Goal: Task Accomplishment & Management: Manage account settings

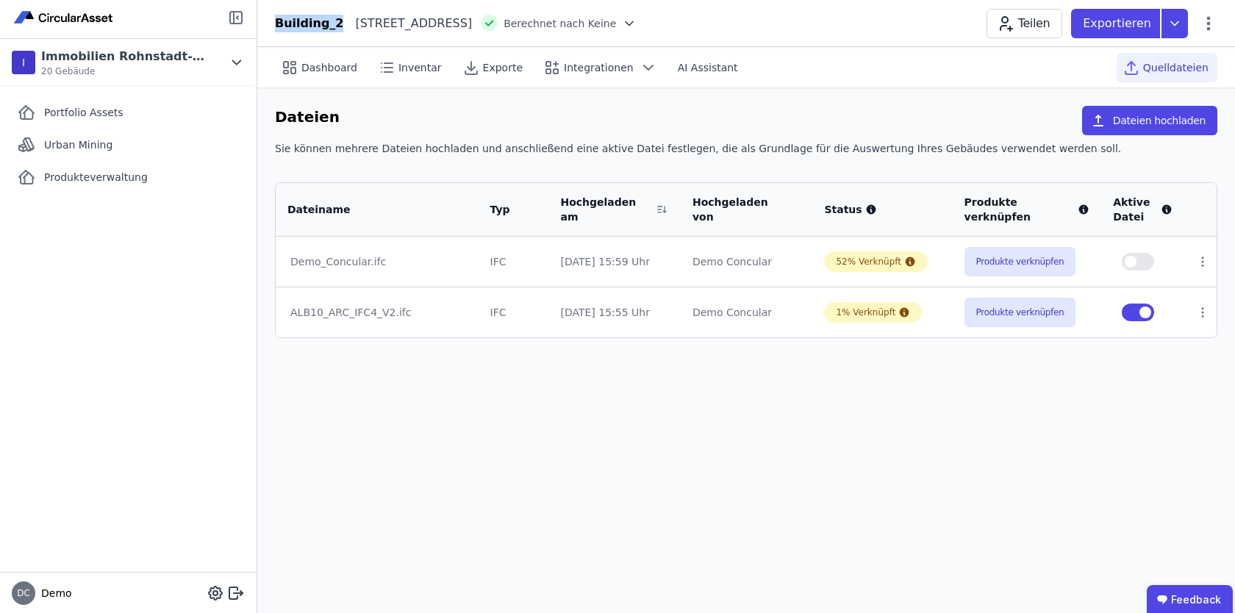
click at [237, 12] on icon at bounding box center [236, 18] width 18 height 18
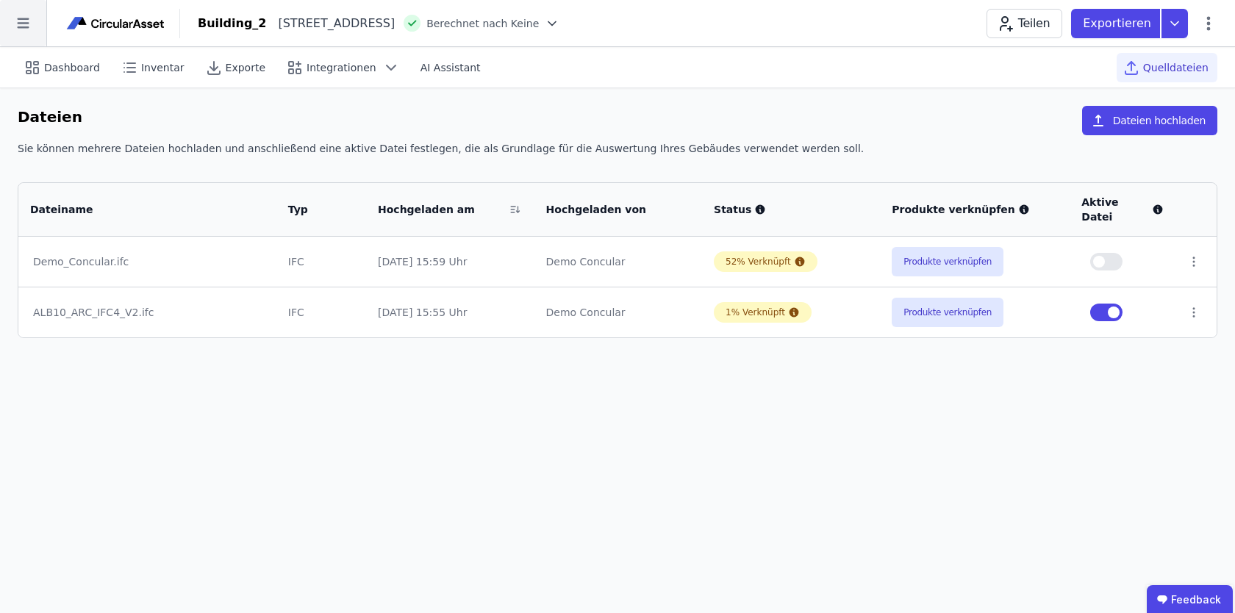
click at [32, 20] on icon at bounding box center [23, 23] width 46 height 46
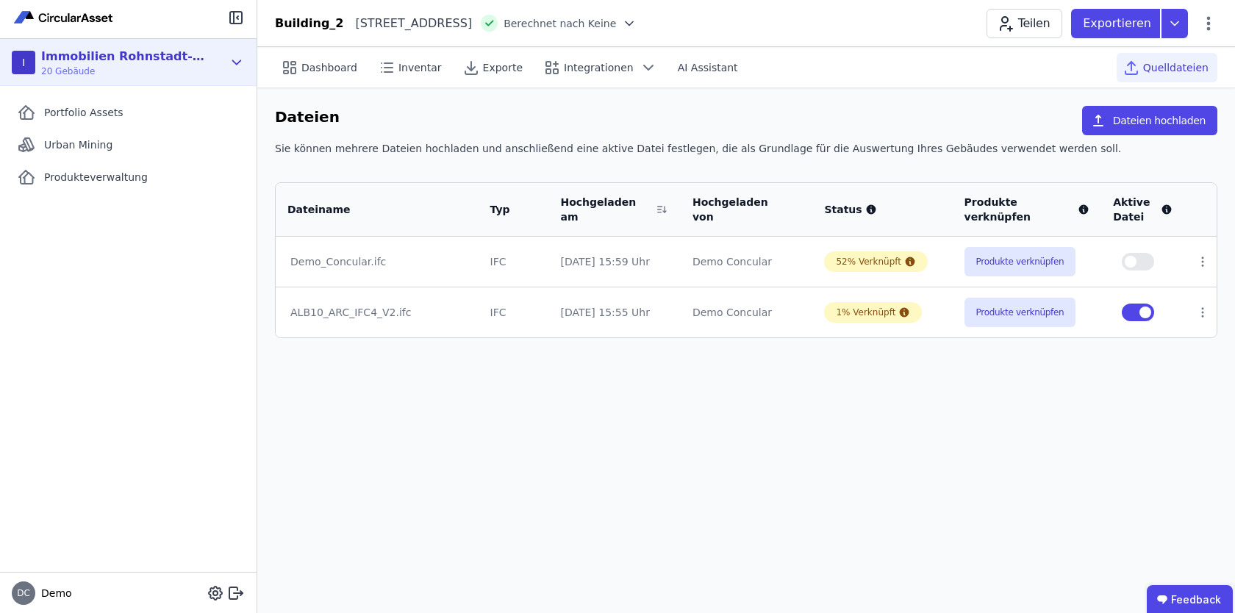
click at [237, 69] on icon at bounding box center [237, 63] width 16 height 18
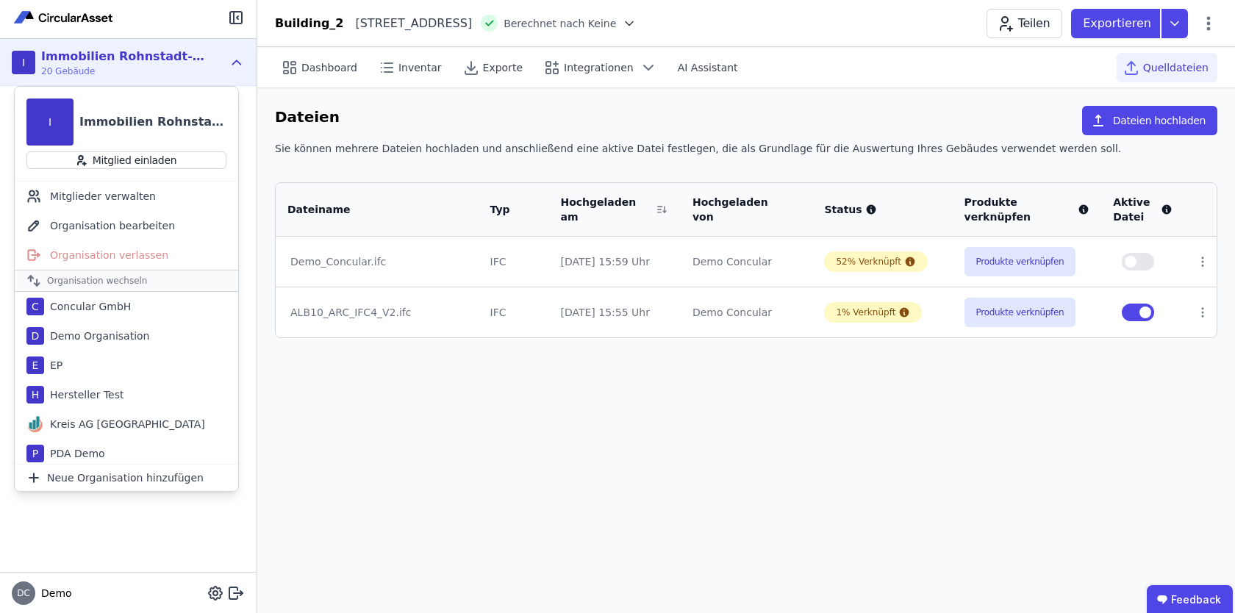
click at [151, 531] on div "Portfolio Assets Urban Mining Produkteverwaltung" at bounding box center [128, 329] width 257 height 486
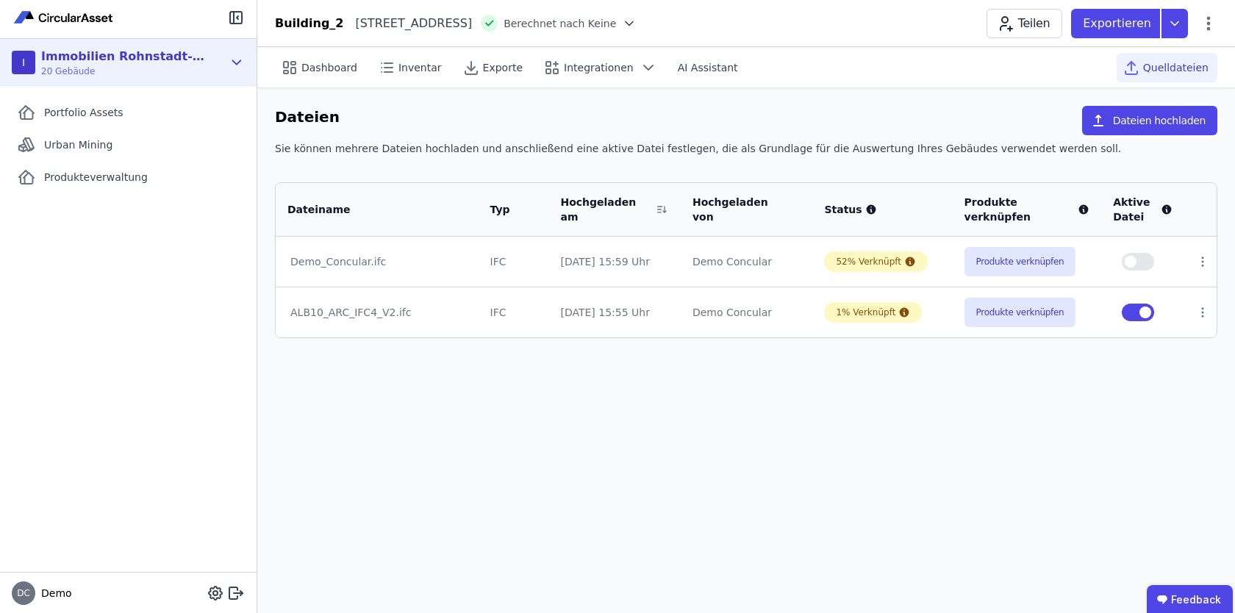
click at [242, 54] on icon at bounding box center [237, 63] width 16 height 18
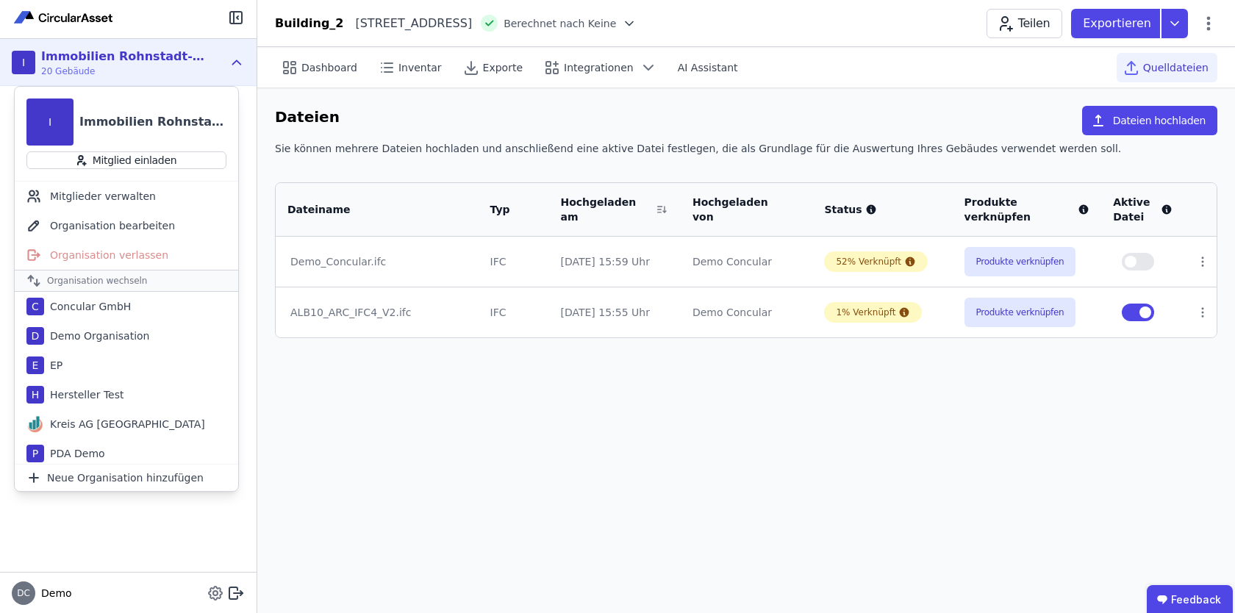
click at [215, 593] on icon at bounding box center [216, 593] width 18 height 18
select select "*"
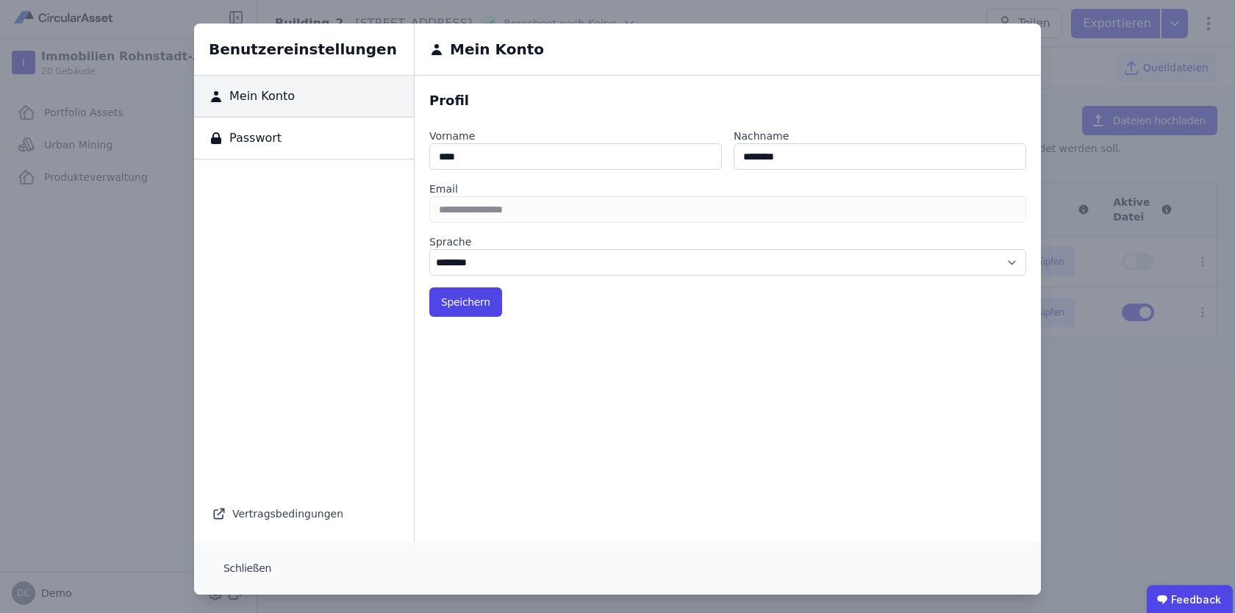
click at [135, 569] on div "Benutzereinstellungen Mein Konto Passwort Vertragsbedingungen Mein Konto Profil…" at bounding box center [617, 309] width 1235 height 618
click at [231, 570] on button "Schließen" at bounding box center [247, 568] width 71 height 29
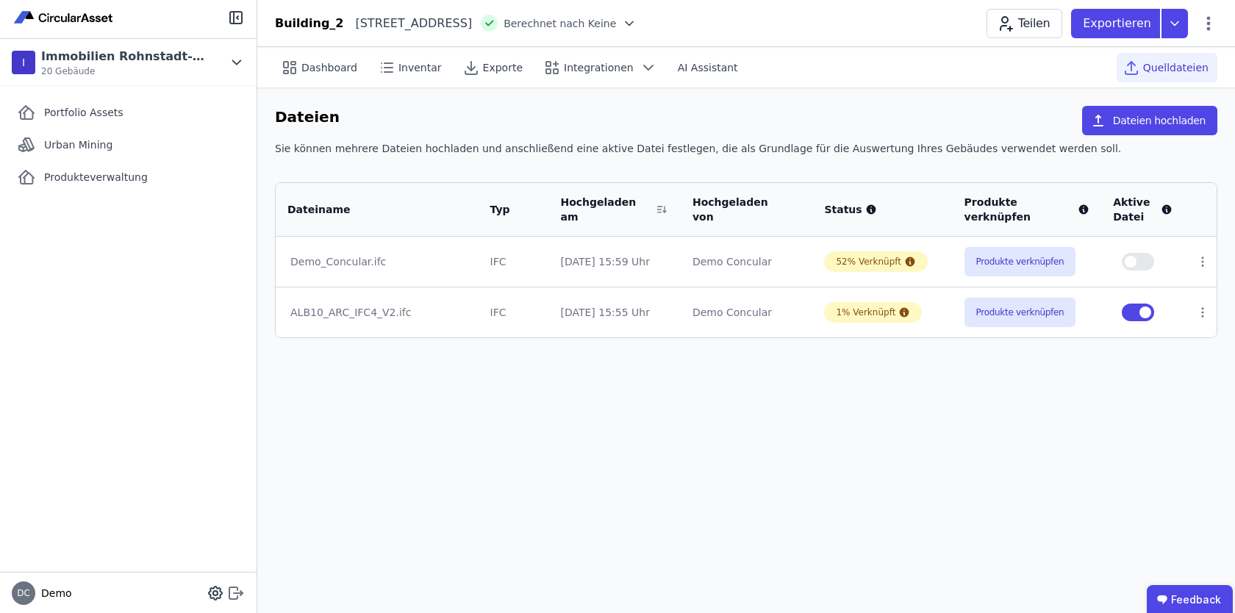
click at [232, 591] on icon at bounding box center [236, 593] width 18 height 18
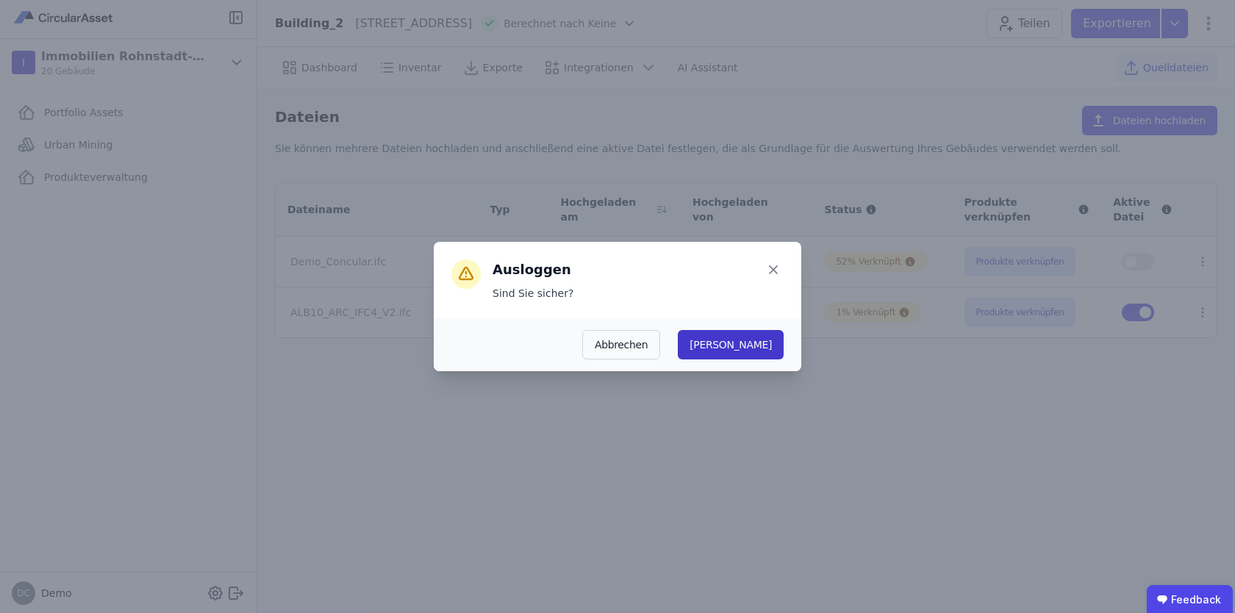
click at [770, 338] on button "Ja" at bounding box center [731, 344] width 106 height 29
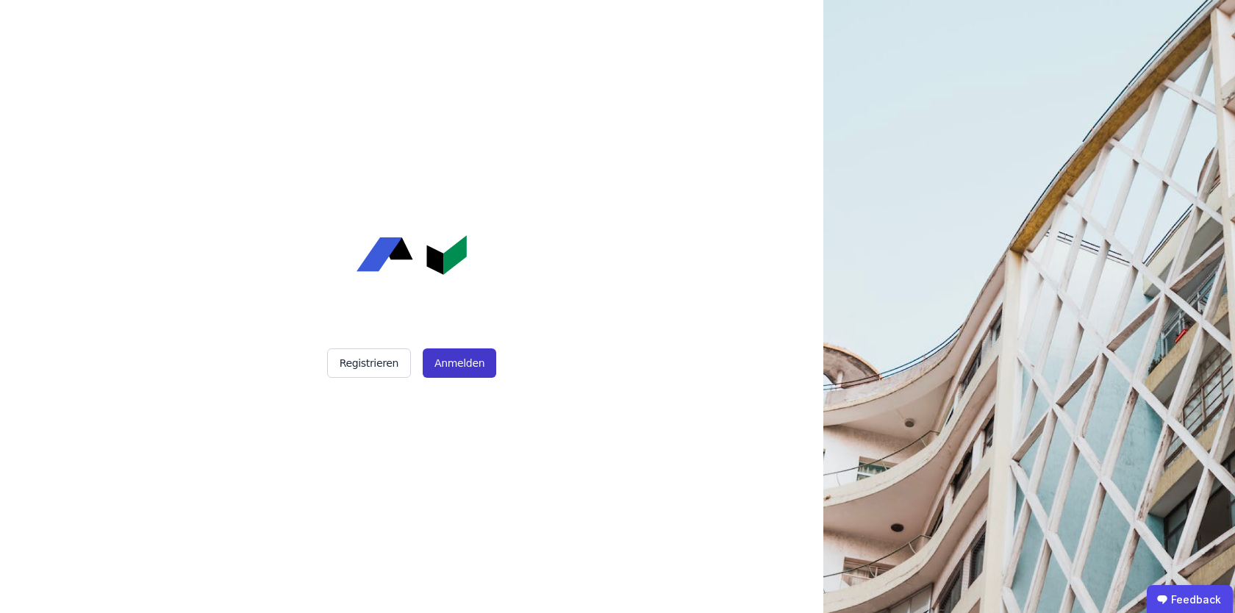
click at [468, 361] on button "Anmelden" at bounding box center [460, 362] width 74 height 29
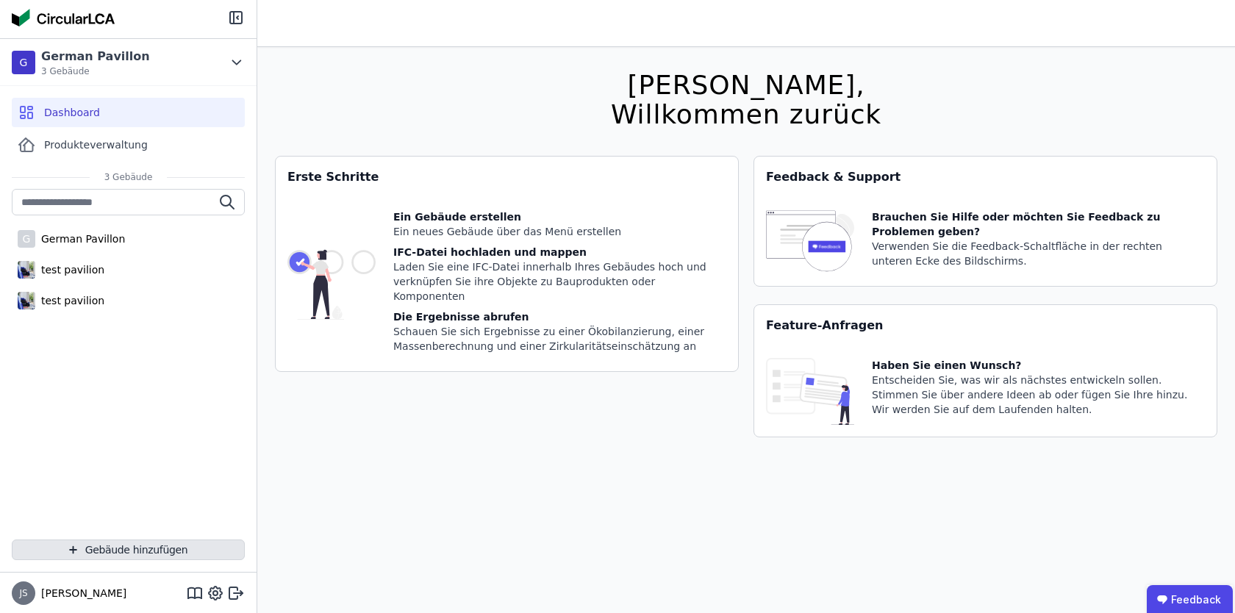
click at [122, 542] on button "Gebäude hinzufügen" at bounding box center [128, 550] width 233 height 21
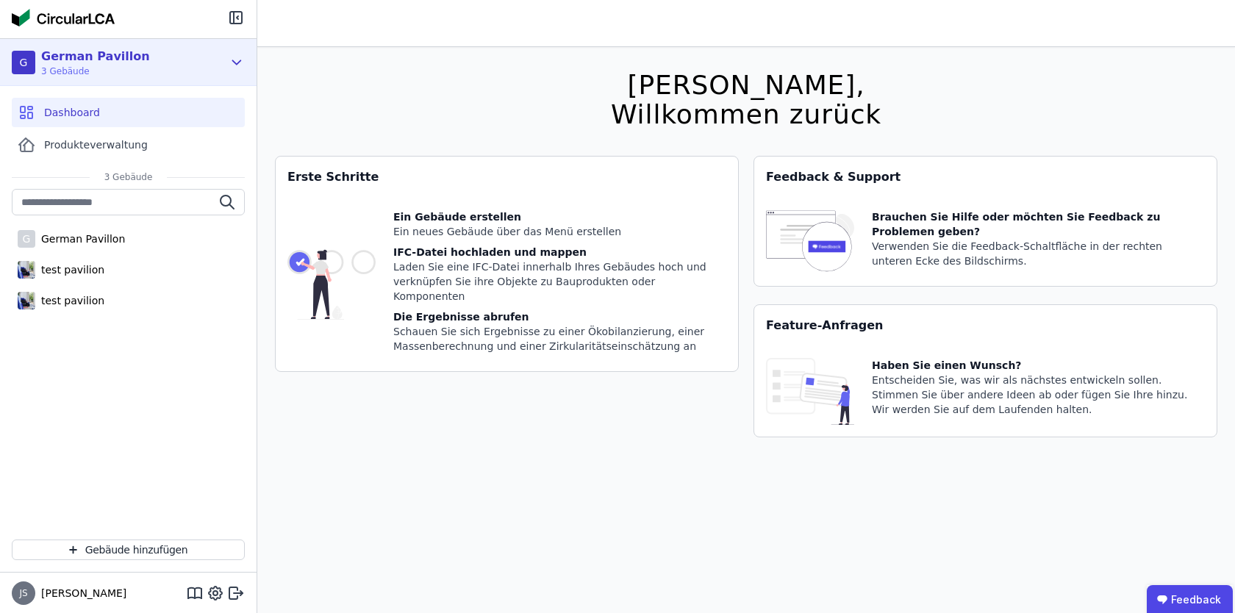
click at [237, 71] on icon at bounding box center [237, 63] width 16 height 18
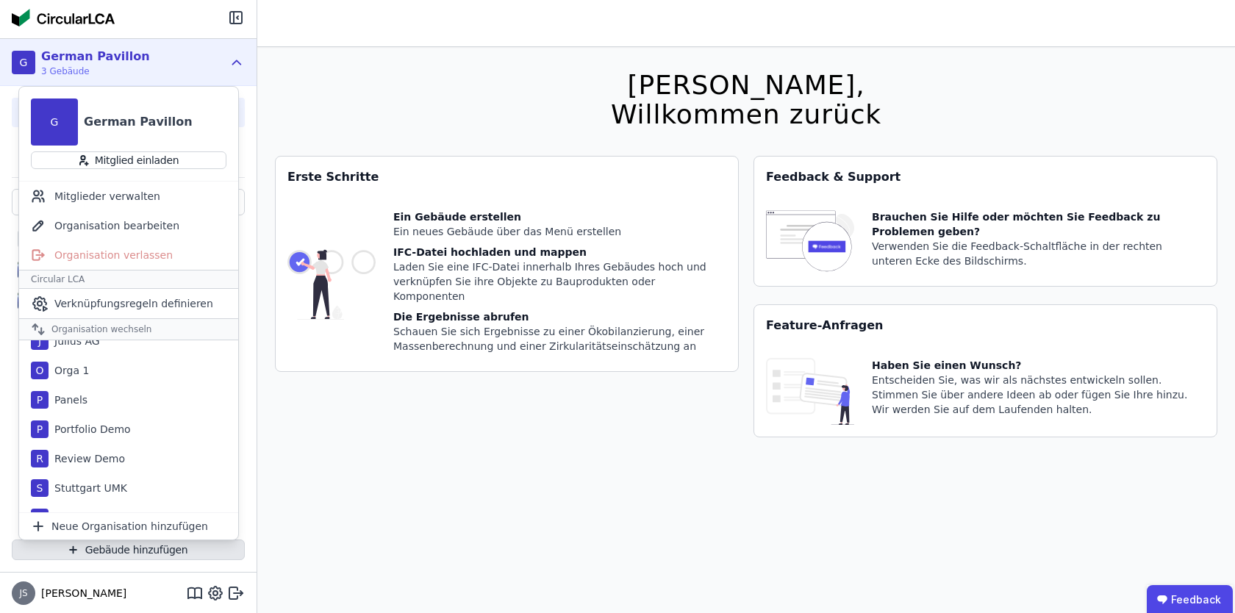
scroll to position [429, 0]
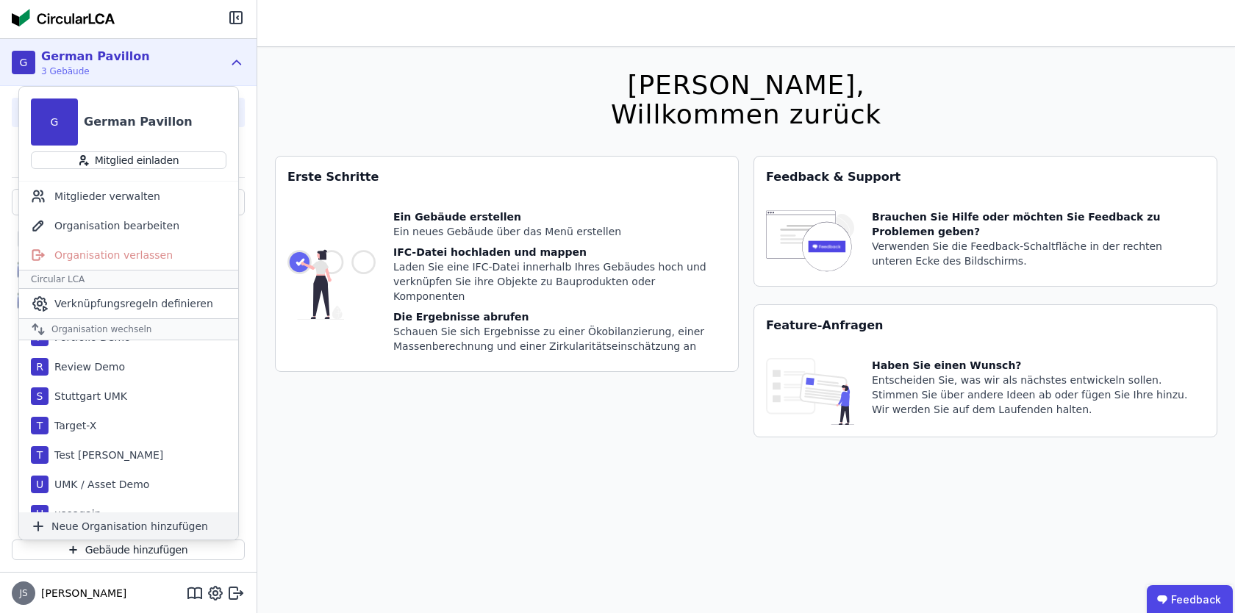
click at [176, 523] on span "Neue Organisation hinzufügen" at bounding box center [129, 526] width 157 height 15
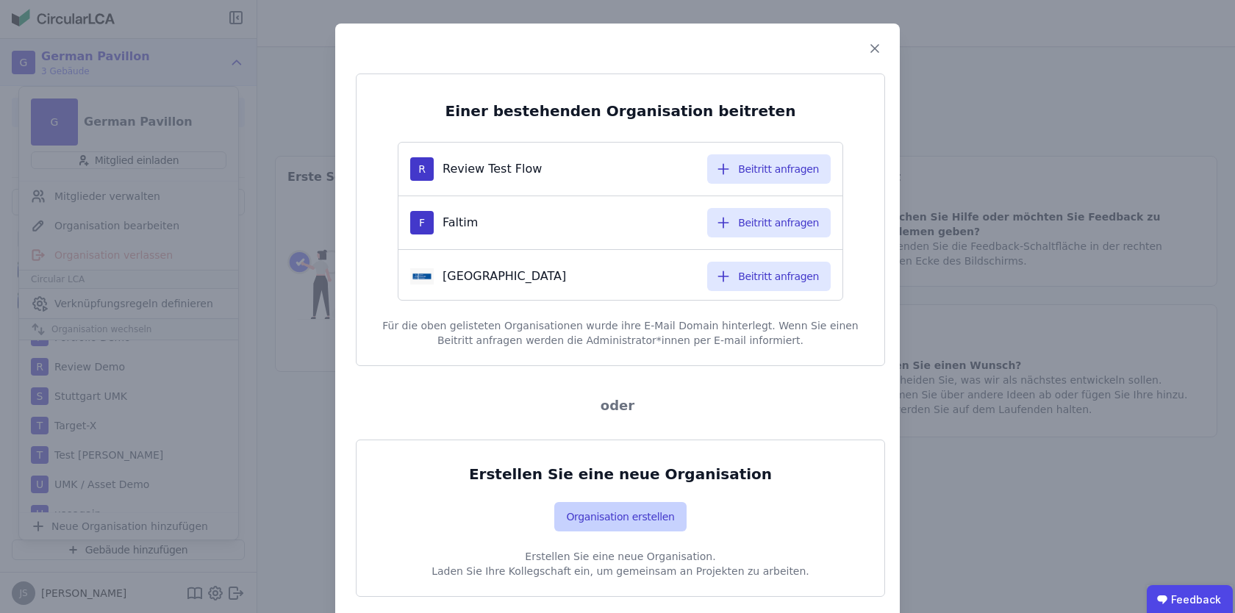
click at [632, 518] on button "Organisation erstellen" at bounding box center [620, 516] width 132 height 29
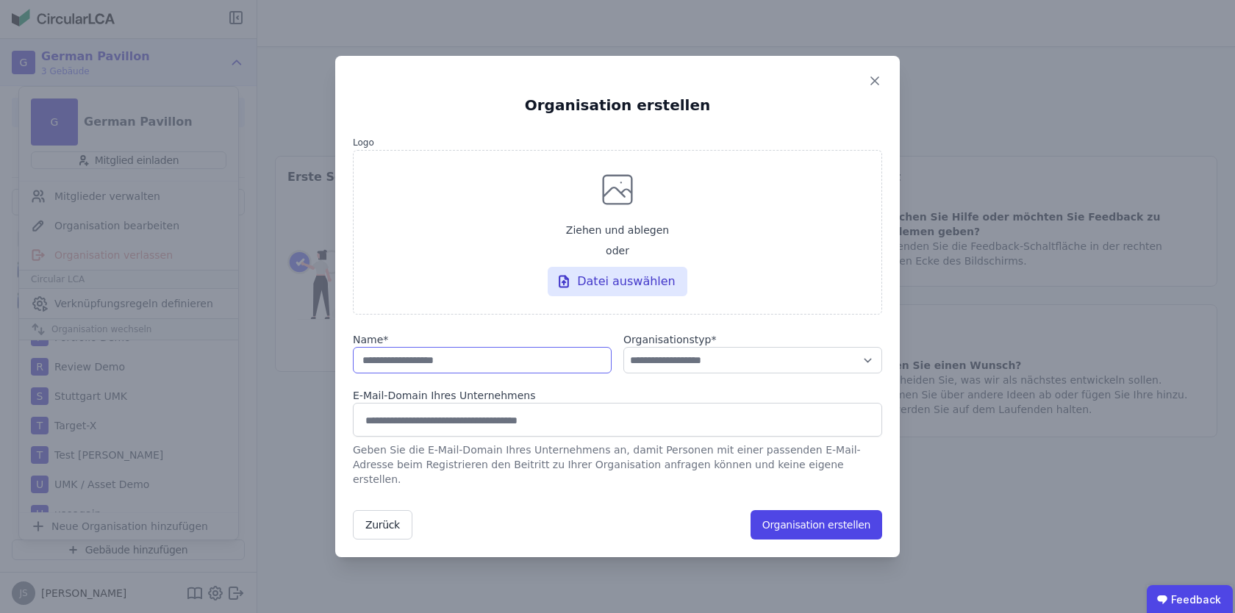
click at [439, 359] on input "string" at bounding box center [482, 360] width 259 height 26
click at [868, 91] on icon at bounding box center [875, 81] width 21 height 21
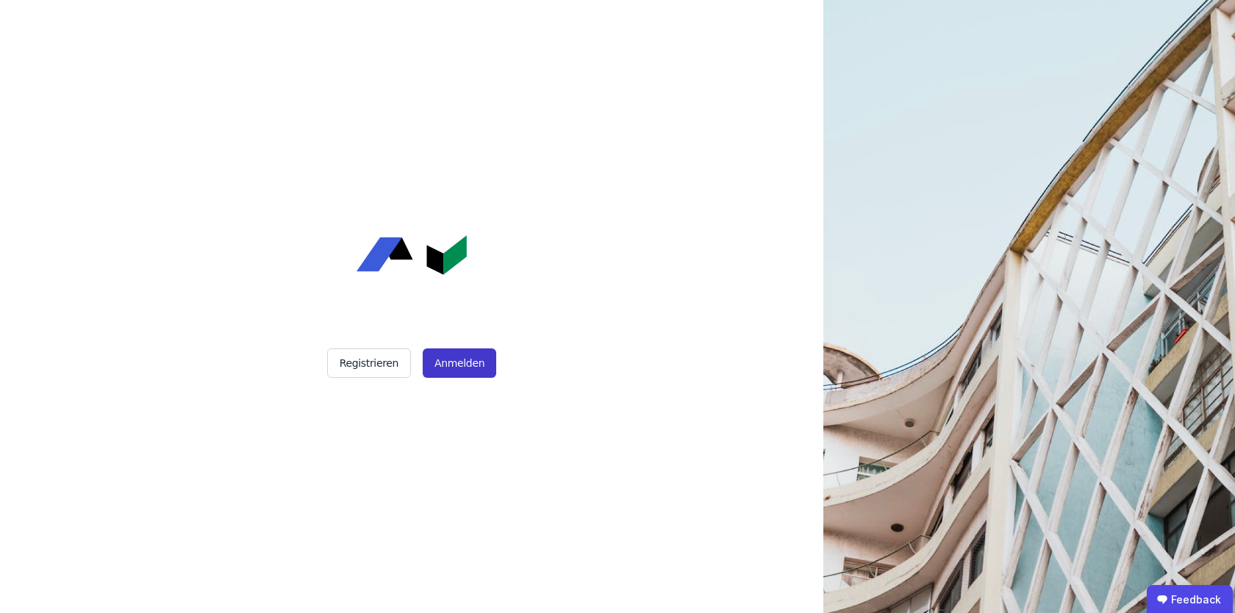
click at [456, 372] on button "Anmelden" at bounding box center [460, 362] width 74 height 29
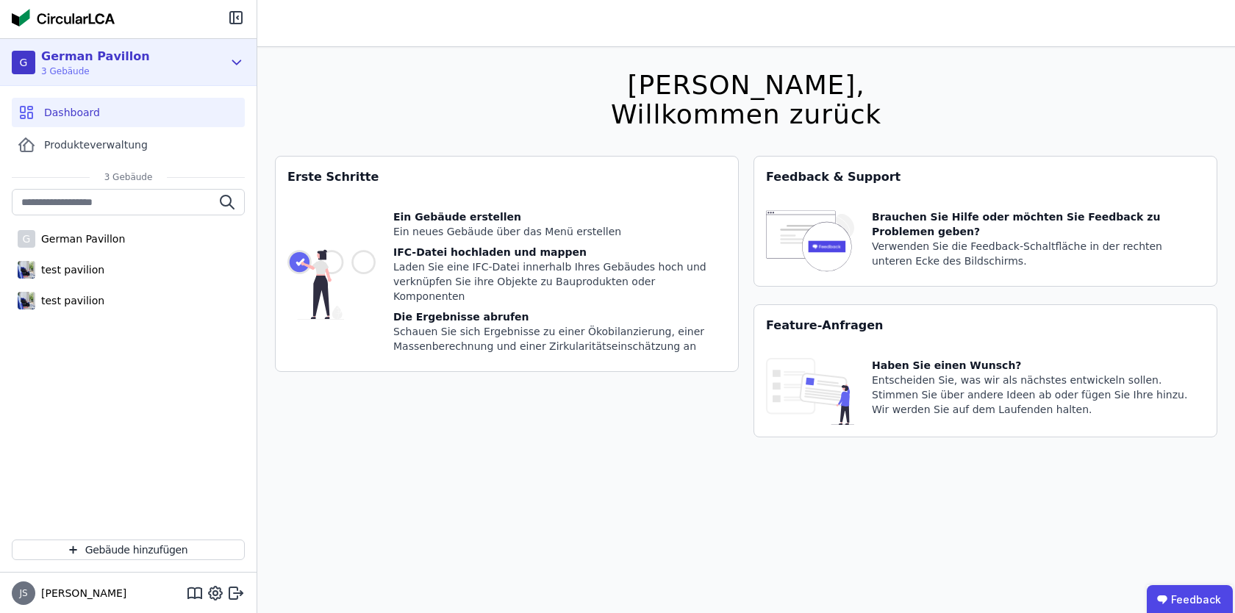
click at [224, 53] on div "G German Pavillon 3 Gebäude" at bounding box center [128, 62] width 257 height 47
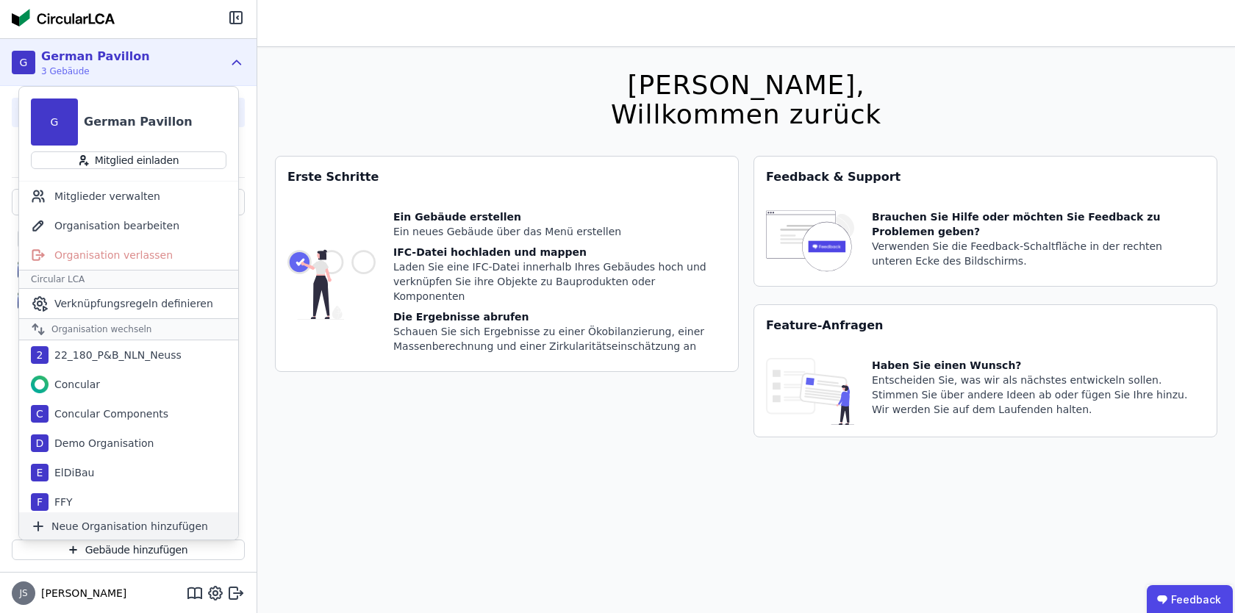
click at [96, 523] on span "Neue Organisation hinzufügen" at bounding box center [129, 526] width 157 height 15
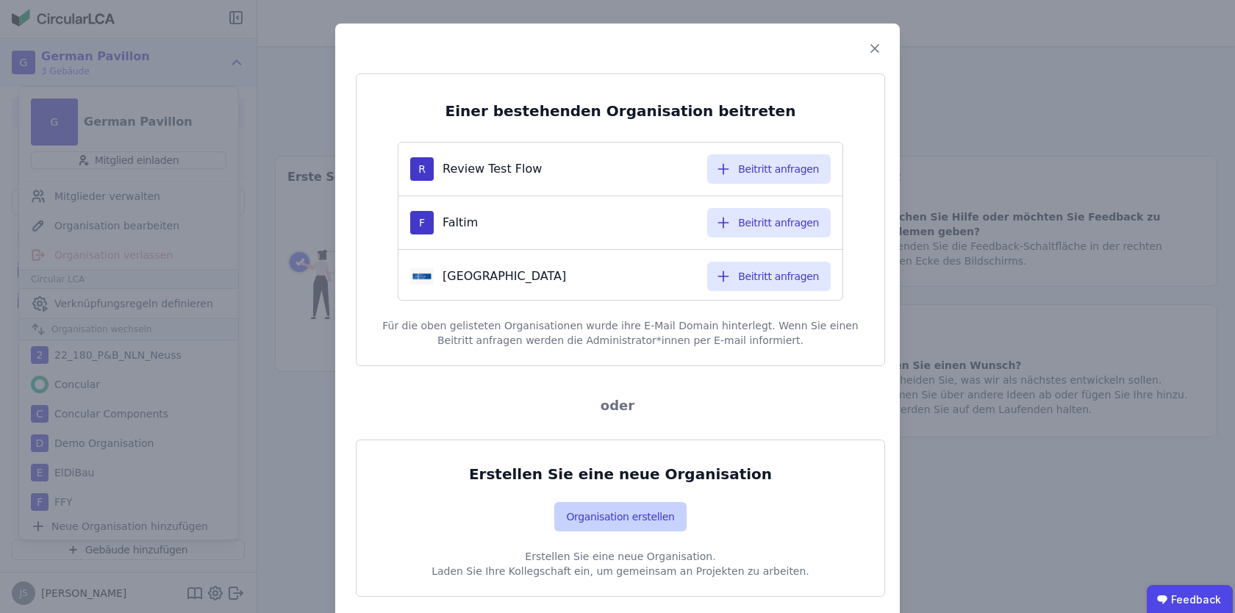
click at [615, 509] on button "Organisation erstellen" at bounding box center [620, 516] width 132 height 29
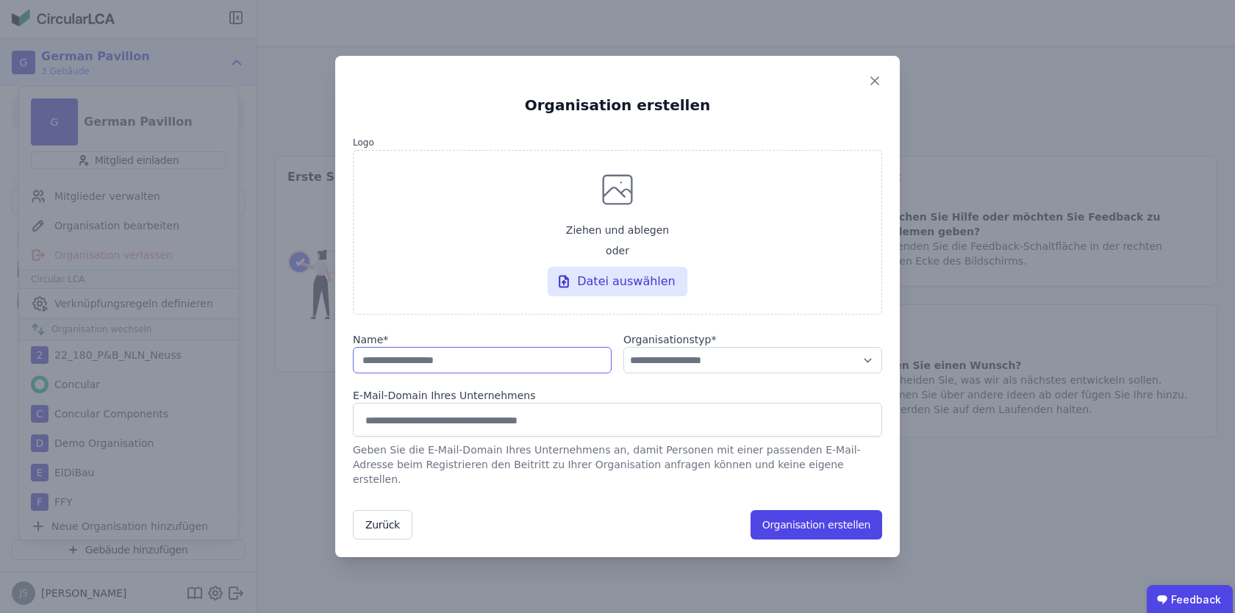
click at [456, 359] on input "string" at bounding box center [482, 360] width 259 height 26
type input "**********"
click at [792, 361] on select "**********" at bounding box center [752, 360] width 259 height 26
select select "**********"
click at [623, 354] on select "**********" at bounding box center [752, 360] width 259 height 26
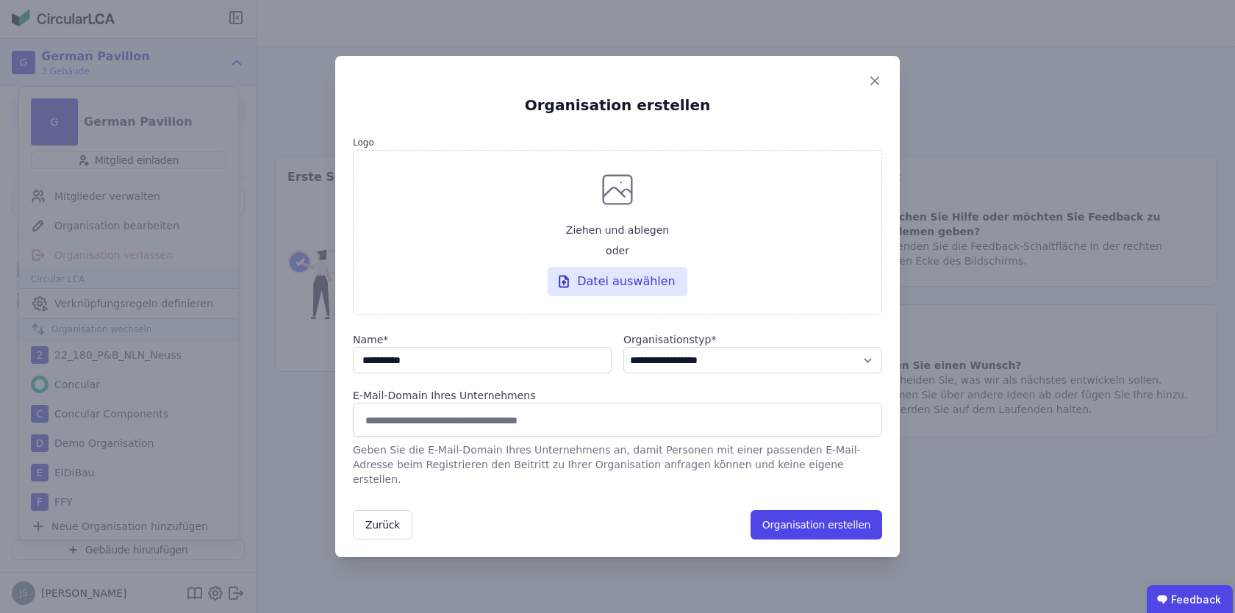
click at [601, 419] on input at bounding box center [617, 420] width 510 height 24
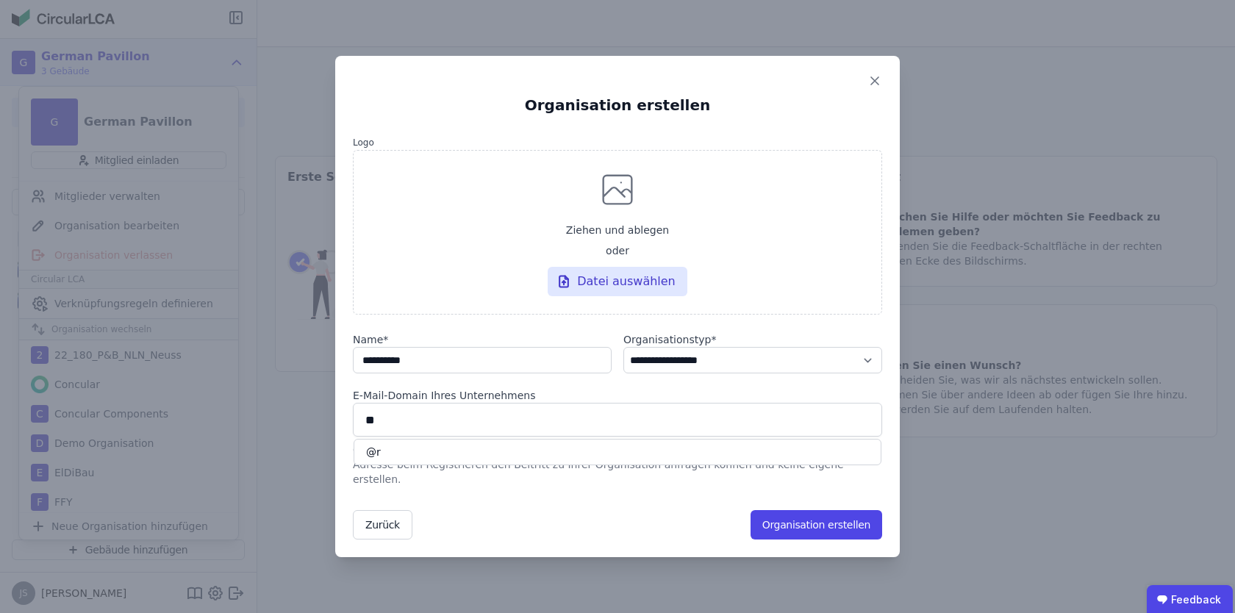
type input "*"
type input "**********"
click at [666, 459] on div "@re-quadrat.com" at bounding box center [618, 452] width 528 height 26
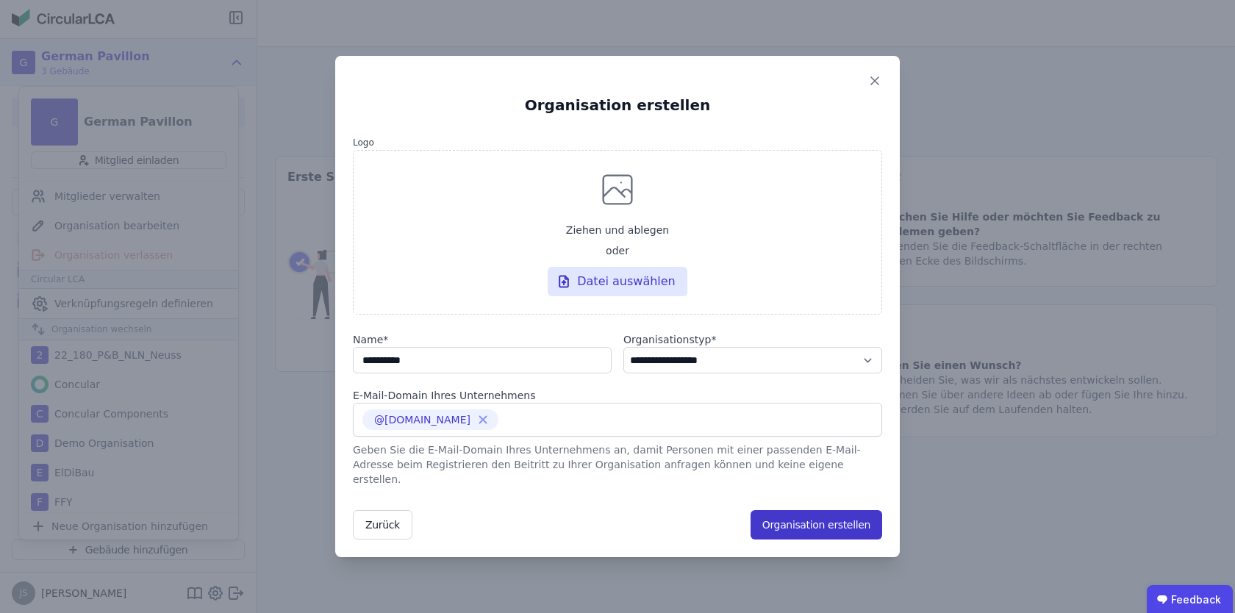
click at [798, 521] on button "Organisation erstellen" at bounding box center [817, 524] width 132 height 29
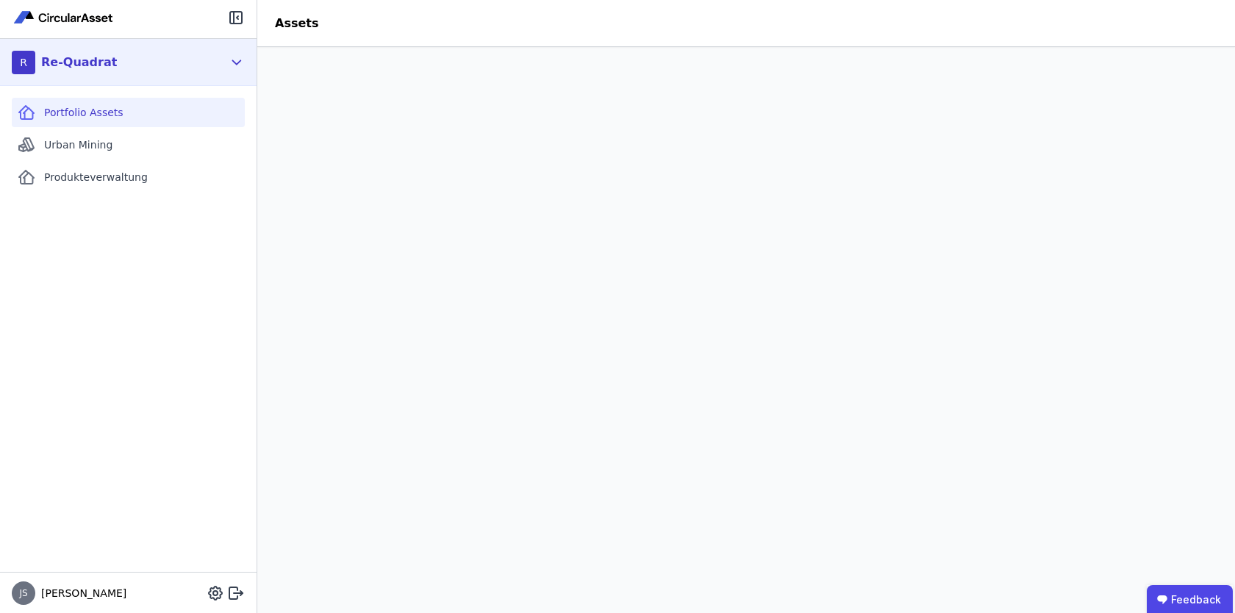
click at [231, 64] on icon at bounding box center [237, 63] width 16 height 18
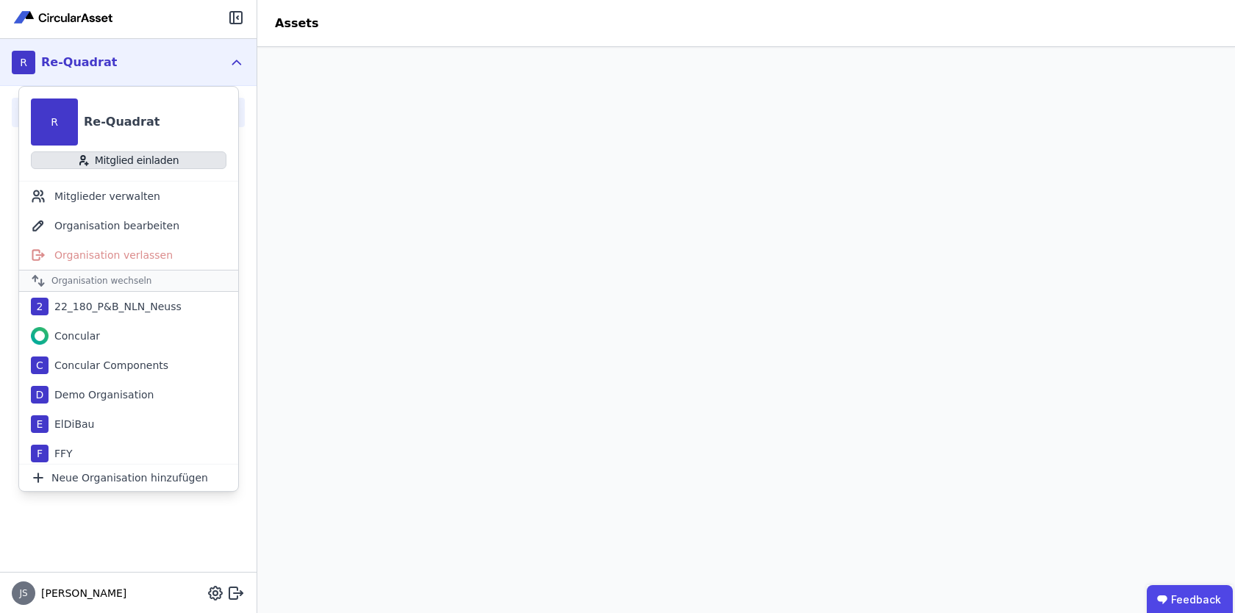
click at [154, 157] on button "Mitglied einladen" at bounding box center [129, 160] width 196 height 18
select select "*"
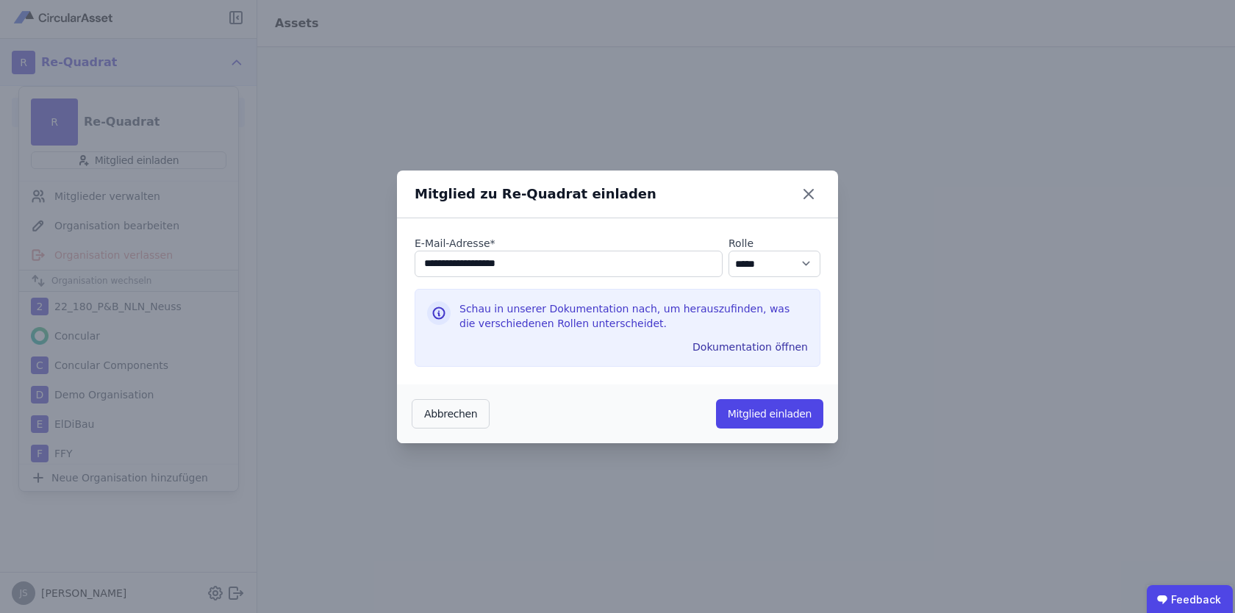
type input "**********"
click at [826, 267] on div "**********" at bounding box center [617, 301] width 441 height 166
click at [803, 267] on select "********* ***** ****" at bounding box center [775, 264] width 92 height 26
select select "*"
click at [729, 251] on select "********* ***** ****" at bounding box center [775, 264] width 92 height 26
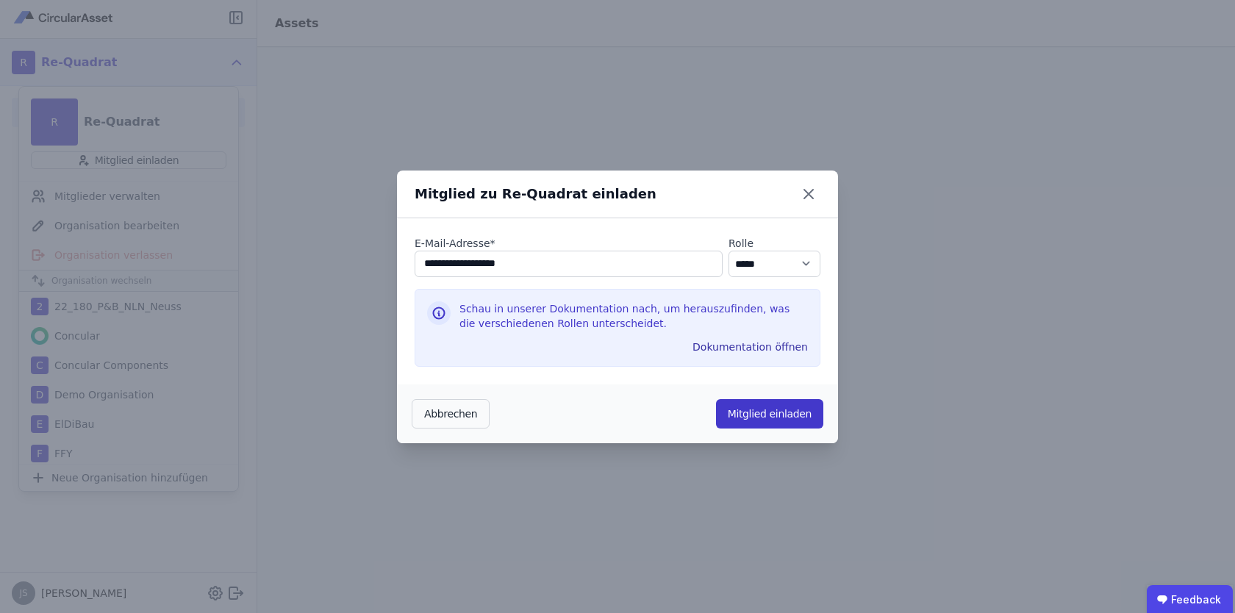
click at [776, 416] on button "Mitglied einladen" at bounding box center [769, 413] width 107 height 29
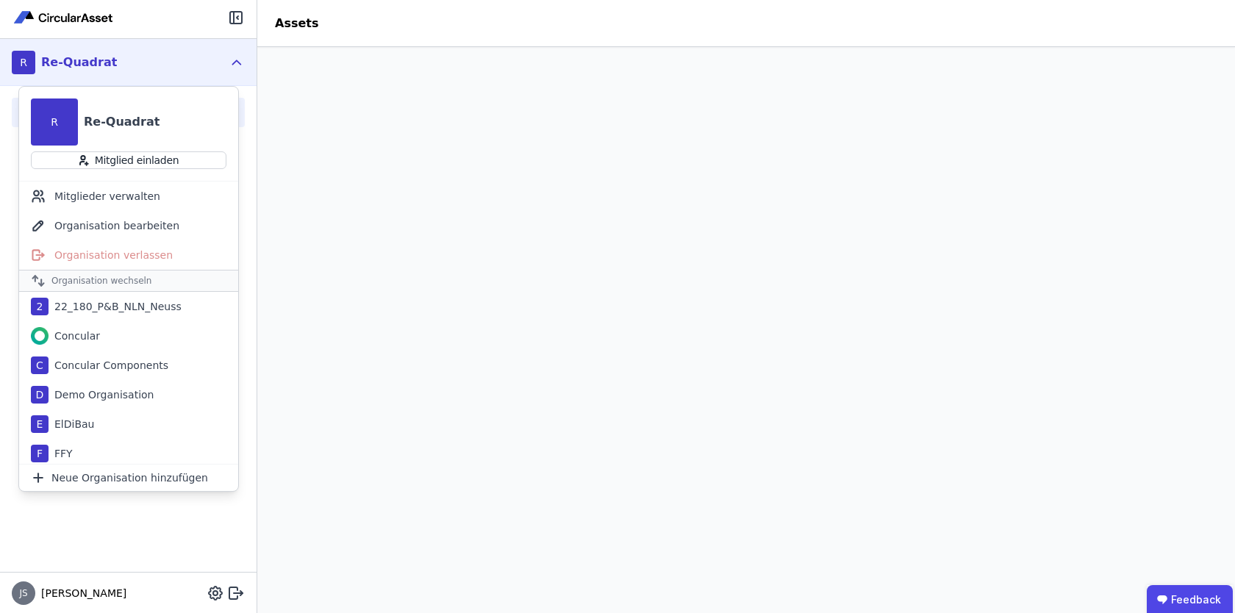
click at [1201, 38] on header "Assets" at bounding box center [746, 23] width 978 height 47
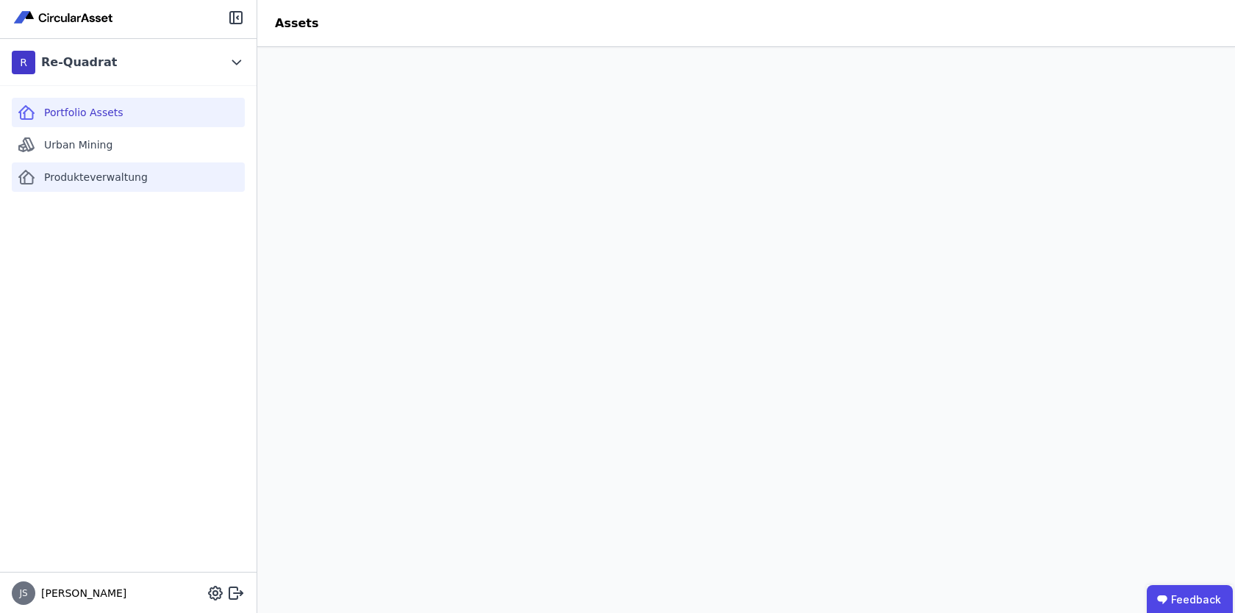
click at [92, 171] on span "Produkteverwaltung" at bounding box center [96, 177] width 104 height 15
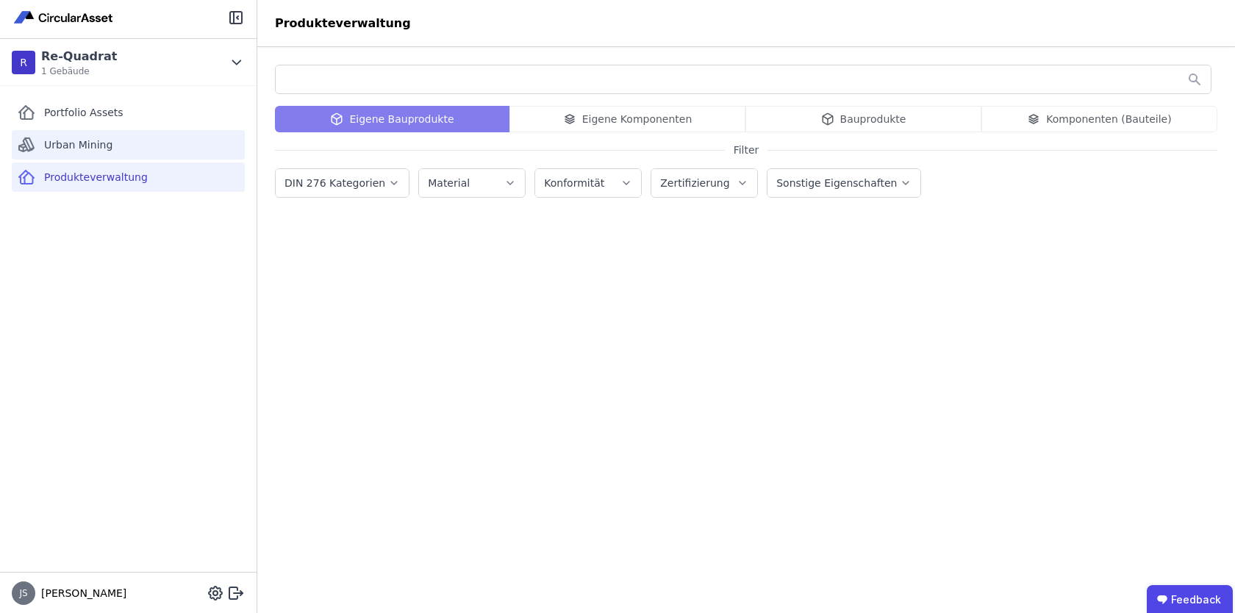
click at [123, 140] on div "Urban Mining" at bounding box center [128, 144] width 233 height 29
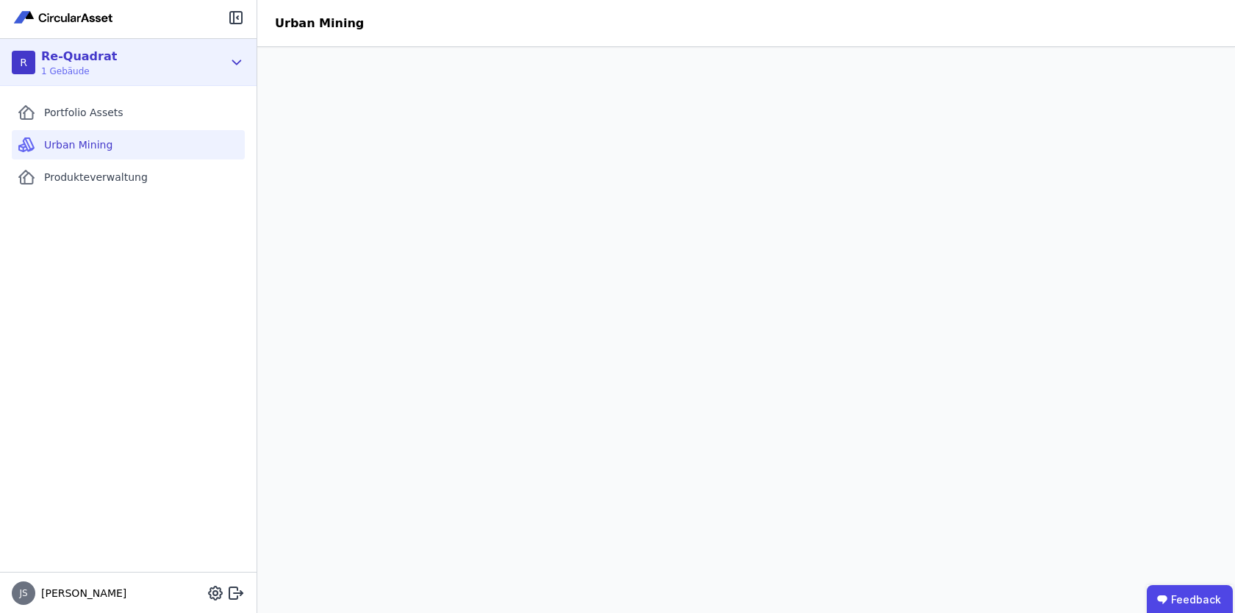
click at [236, 57] on icon at bounding box center [237, 63] width 16 height 18
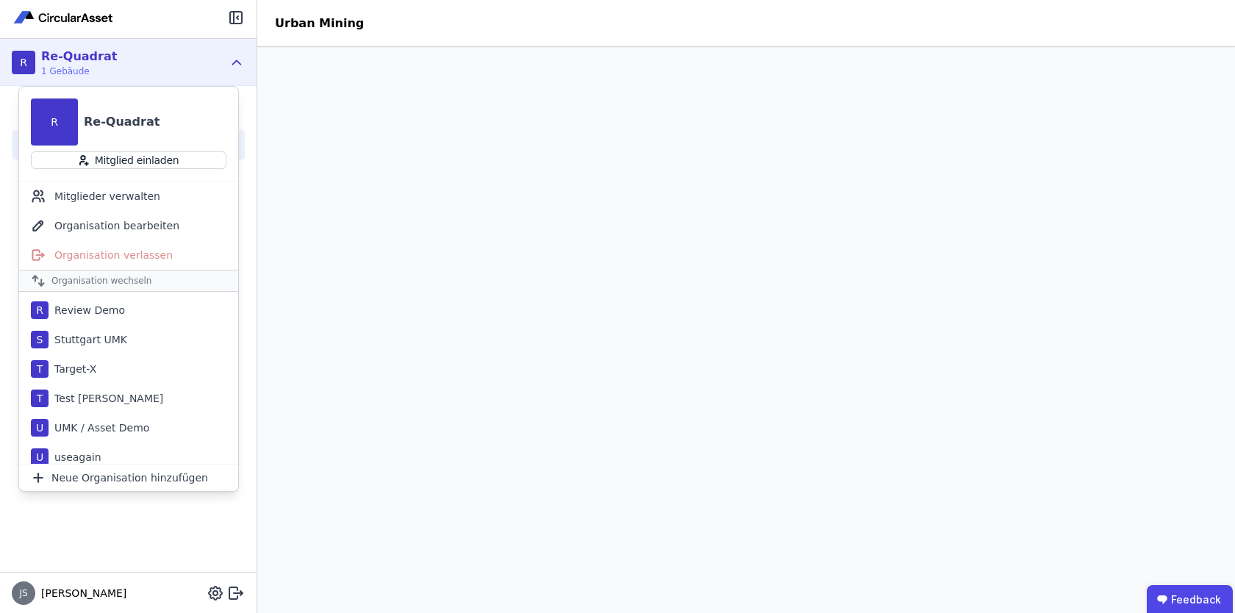
scroll to position [475, 0]
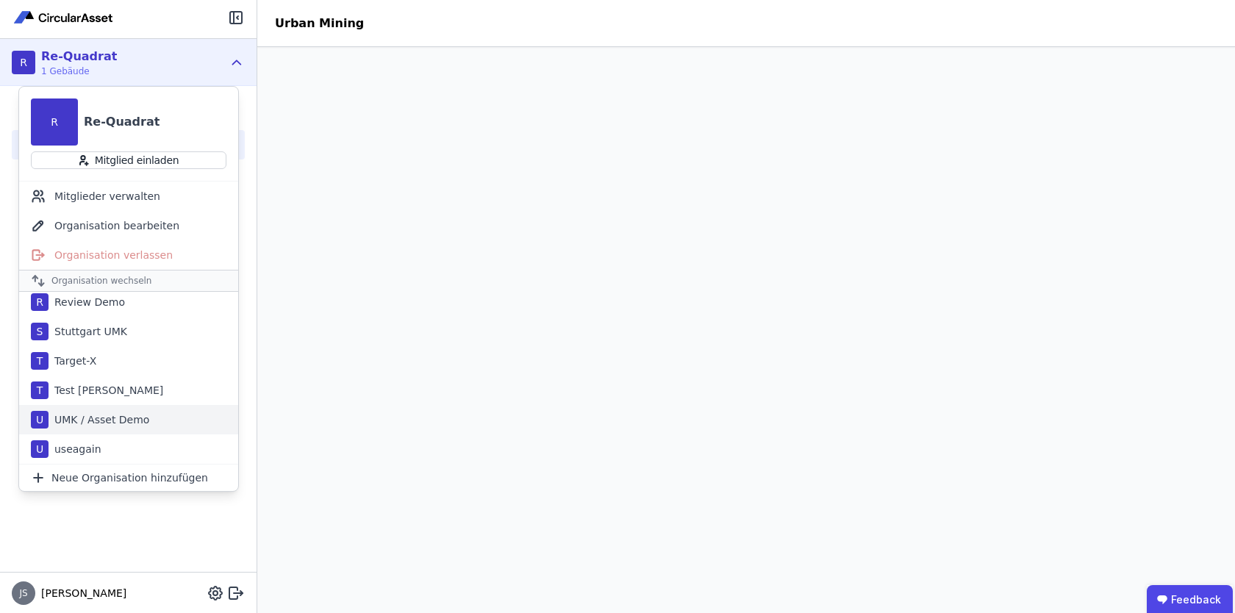
click at [118, 432] on div "U UMK / Asset Demo" at bounding box center [128, 419] width 219 height 29
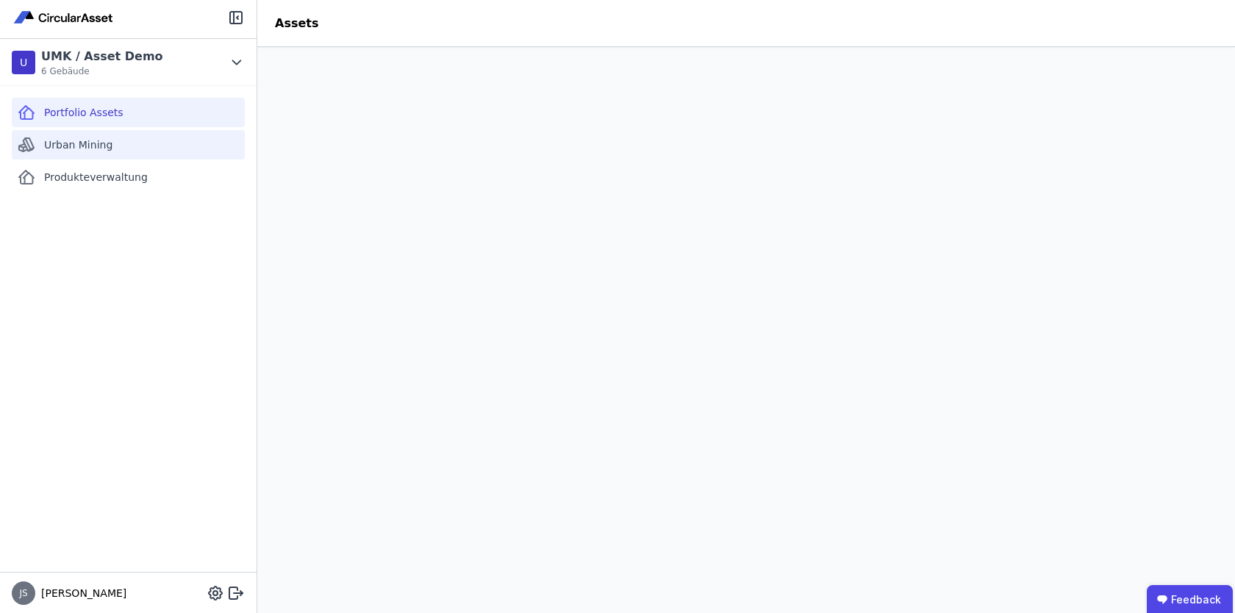
click at [168, 137] on div "Urban Mining" at bounding box center [128, 144] width 233 height 29
